Goal: Find specific page/section: Find specific page/section

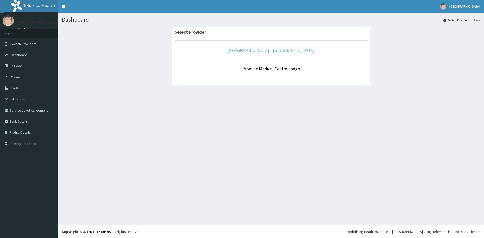
click at [276, 50] on link "[GEOGRAPHIC_DATA] - [GEOGRAPHIC_DATA]" at bounding box center [270, 50] width 87 height 6
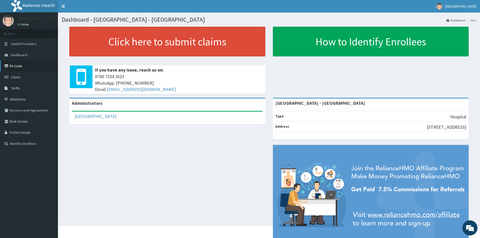
click at [23, 65] on link "PA Code" at bounding box center [29, 65] width 58 height 11
